Goal: Information Seeking & Learning: Check status

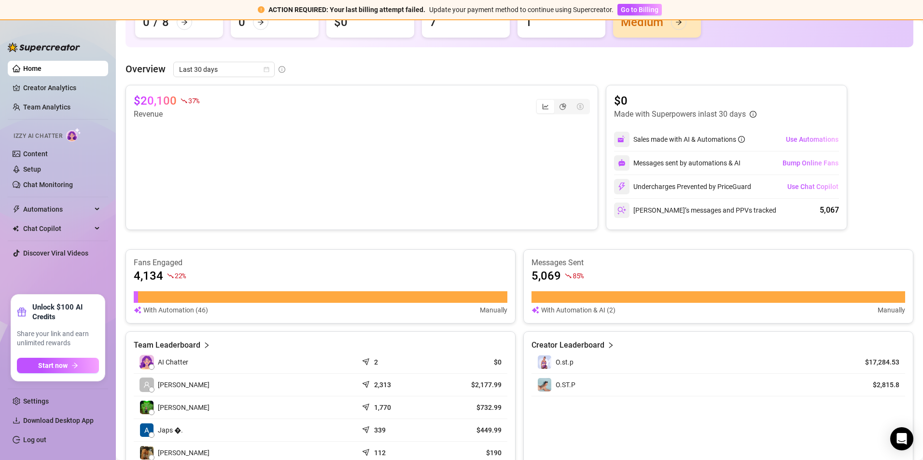
scroll to position [241, 0]
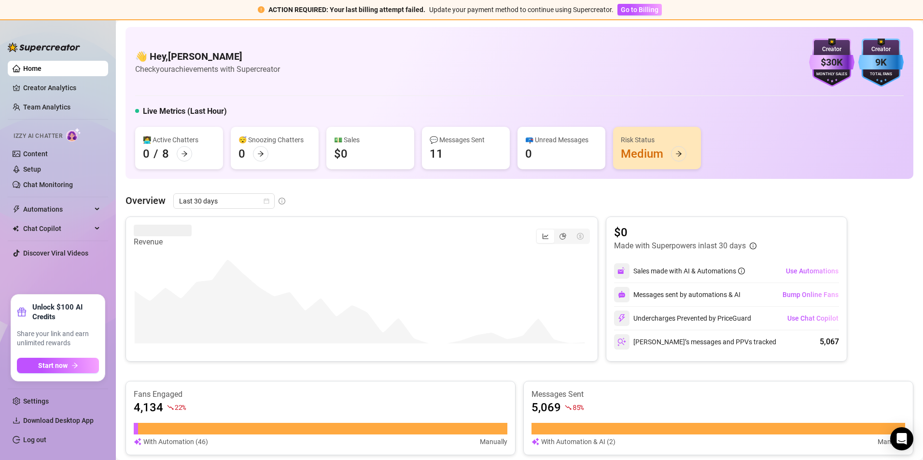
click at [98, 277] on ul "Home Creator Analytics Team Analytics Izzy AI Chatter Content Setup Chat Monito…" at bounding box center [58, 174] width 100 height 234
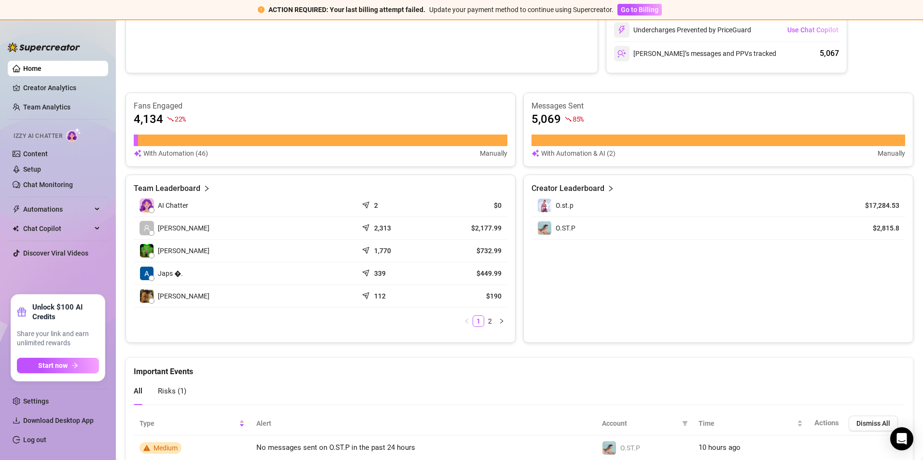
scroll to position [290, 0]
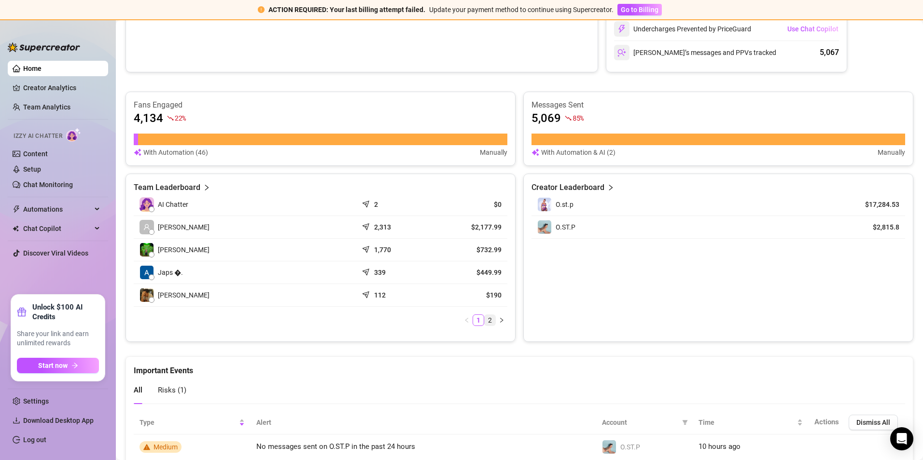
click at [485, 326] on li "2" at bounding box center [490, 321] width 12 height 12
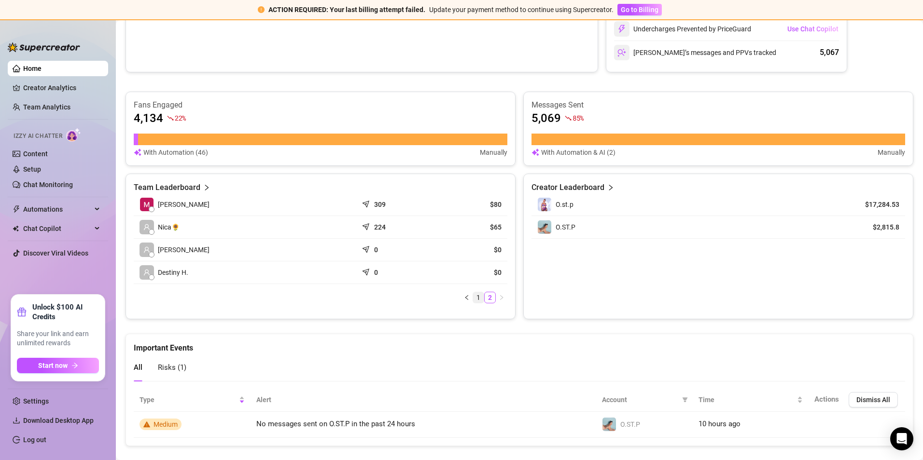
click at [473, 301] on link "1" at bounding box center [478, 297] width 11 height 11
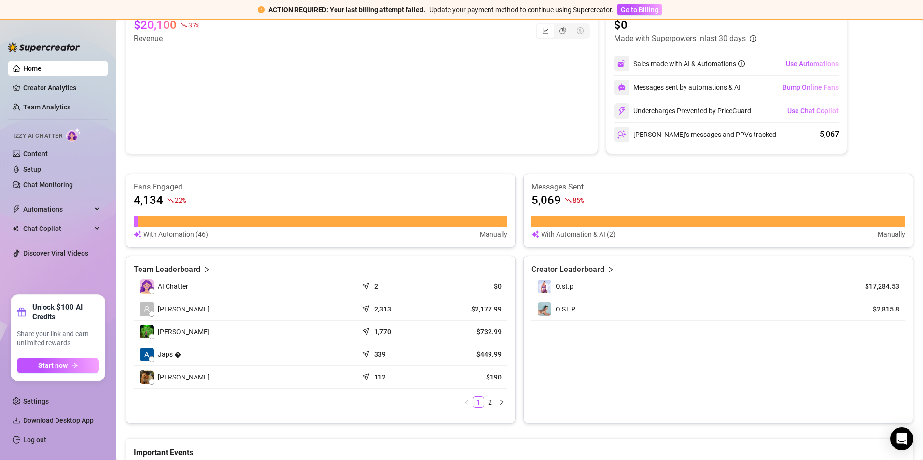
scroll to position [48, 0]
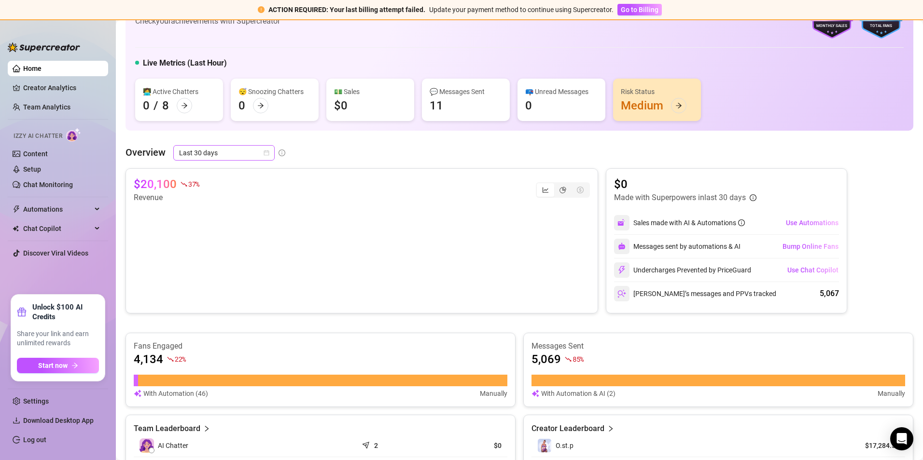
click at [225, 157] on span "Last 30 days" at bounding box center [224, 153] width 90 height 14
click at [225, 181] on div "Last 7 days" at bounding box center [223, 187] width 97 height 15
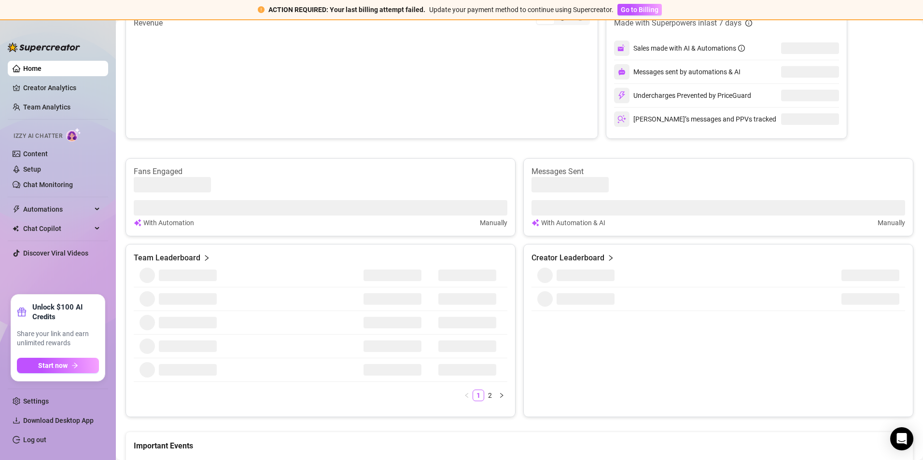
scroll to position [241, 0]
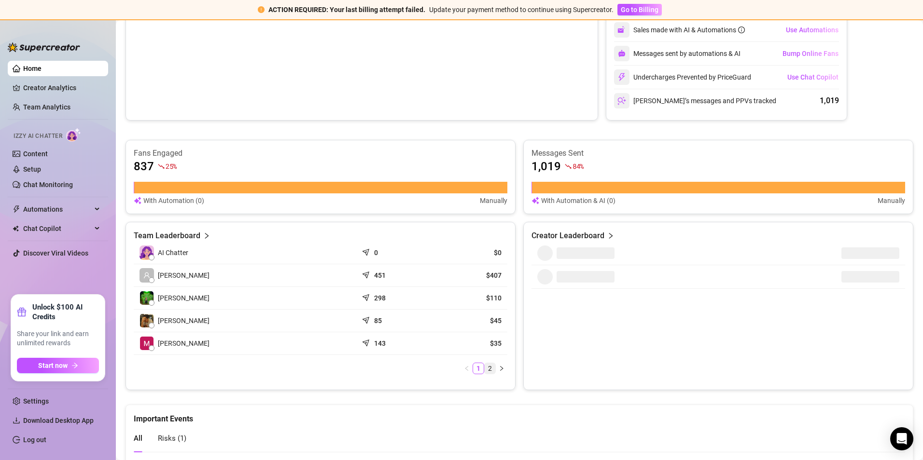
click at [488, 373] on link "2" at bounding box center [489, 368] width 11 height 11
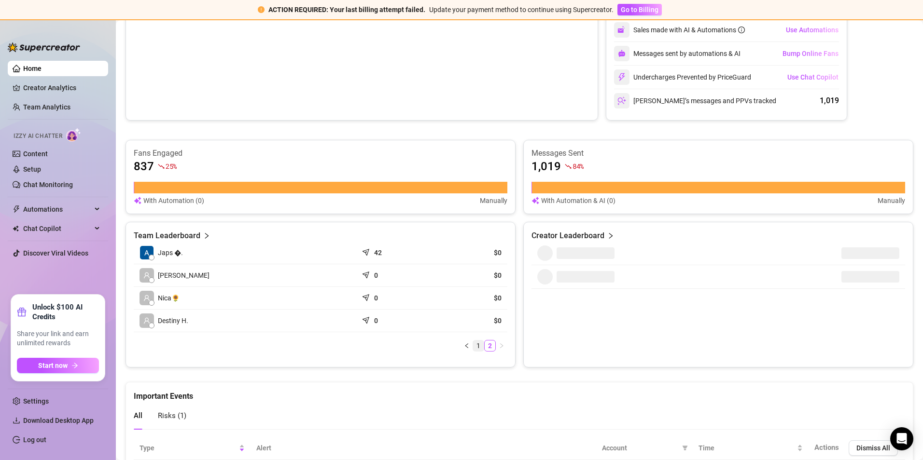
click at [473, 350] on link "1" at bounding box center [478, 346] width 11 height 11
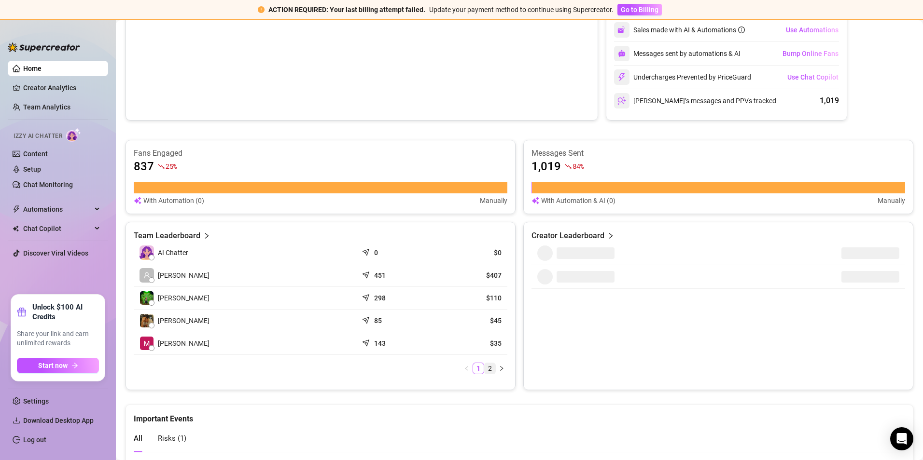
click at [486, 365] on link "2" at bounding box center [489, 368] width 11 height 11
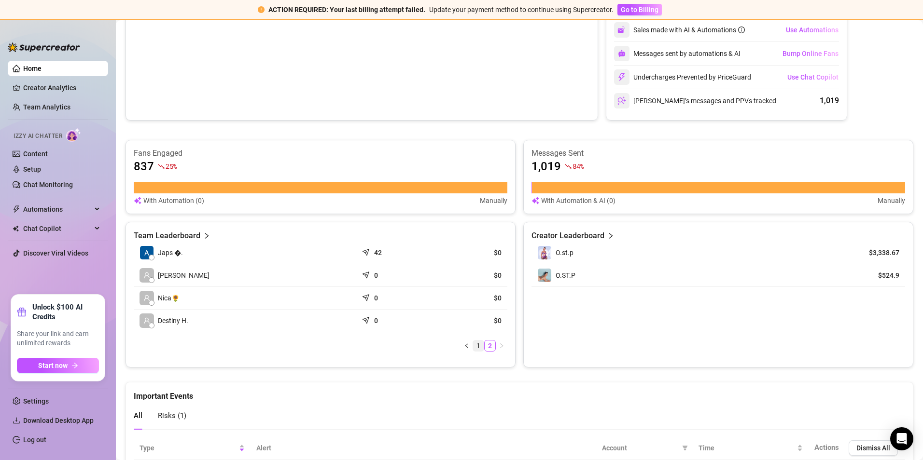
click at [477, 346] on link "1" at bounding box center [478, 346] width 11 height 11
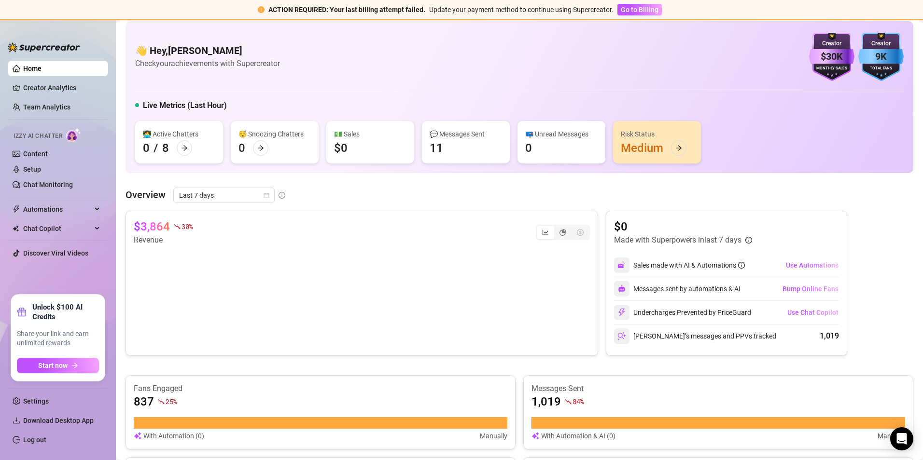
scroll to position [0, 0]
